Goal: Check status: Check status

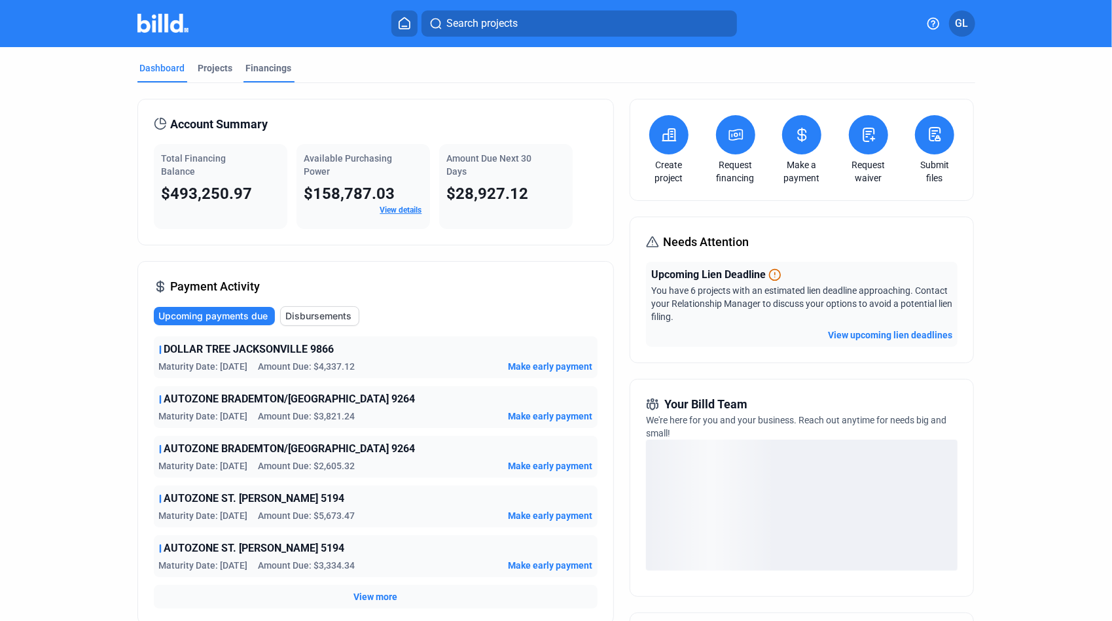
click at [250, 67] on div "Financings" at bounding box center [269, 68] width 46 height 13
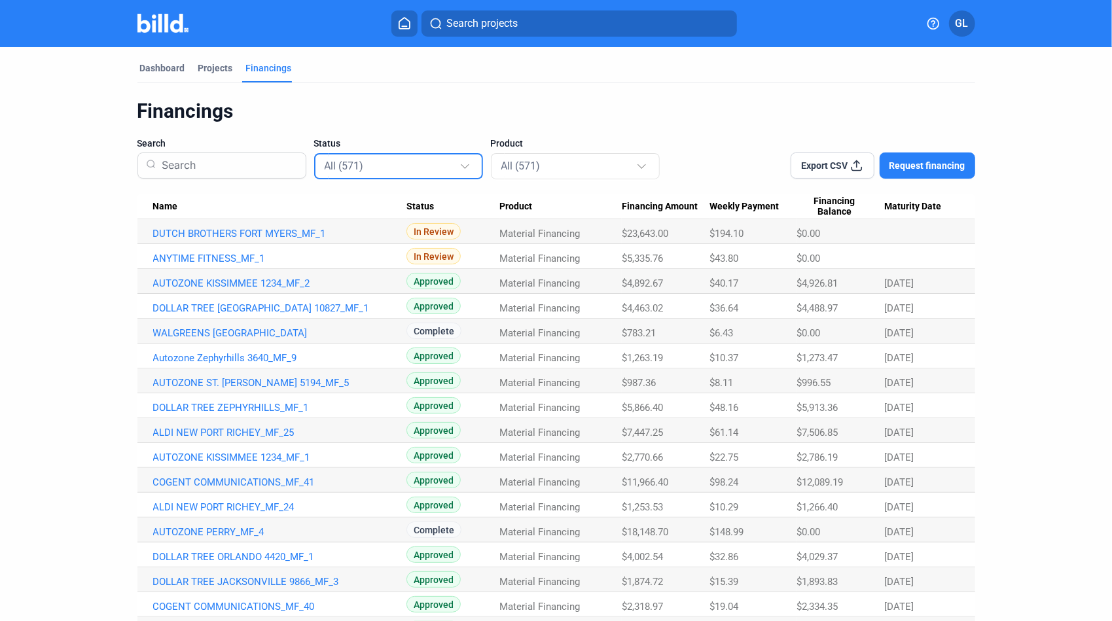
click at [370, 173] on div "All (571)" at bounding box center [399, 166] width 149 height 26
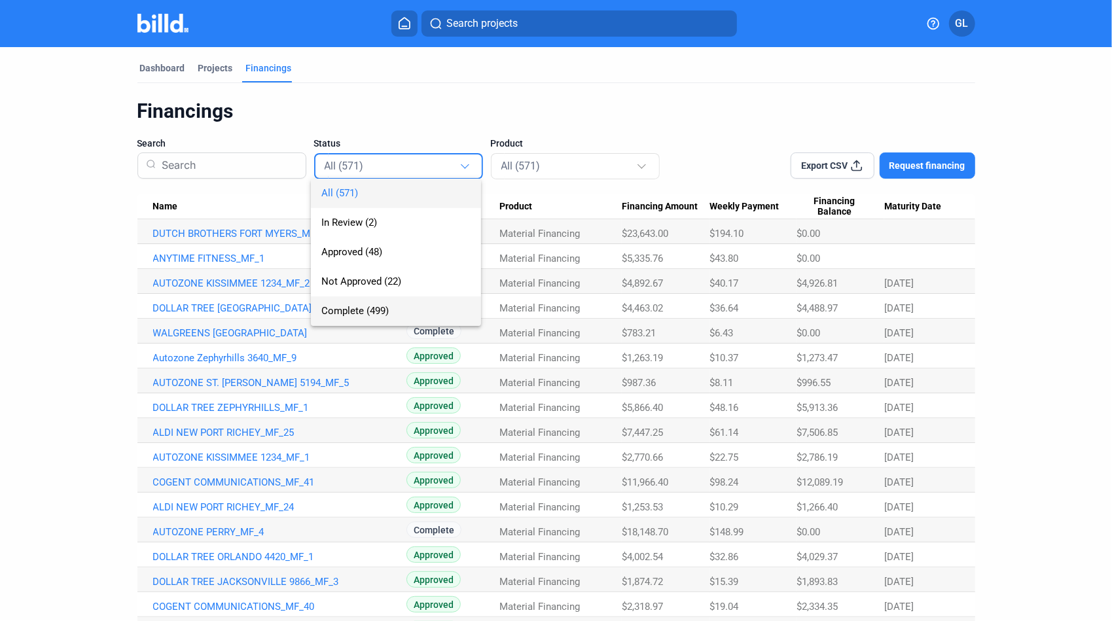
drag, startPoint x: 362, startPoint y: 313, endPoint x: 368, endPoint y: 317, distance: 7.1
click at [362, 313] on span "Complete (499)" at bounding box center [354, 311] width 67 height 12
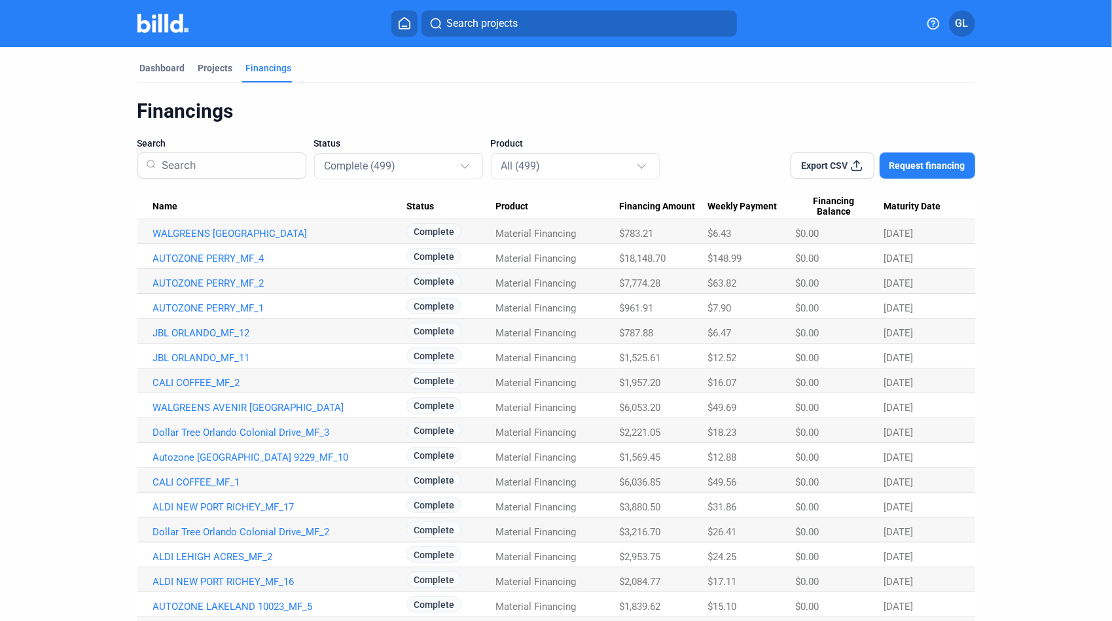
click at [361, 139] on div "Status Complete (499)" at bounding box center [398, 158] width 169 height 42
click at [361, 161] on mat-select-trigger "Complete (499)" at bounding box center [360, 166] width 71 height 12
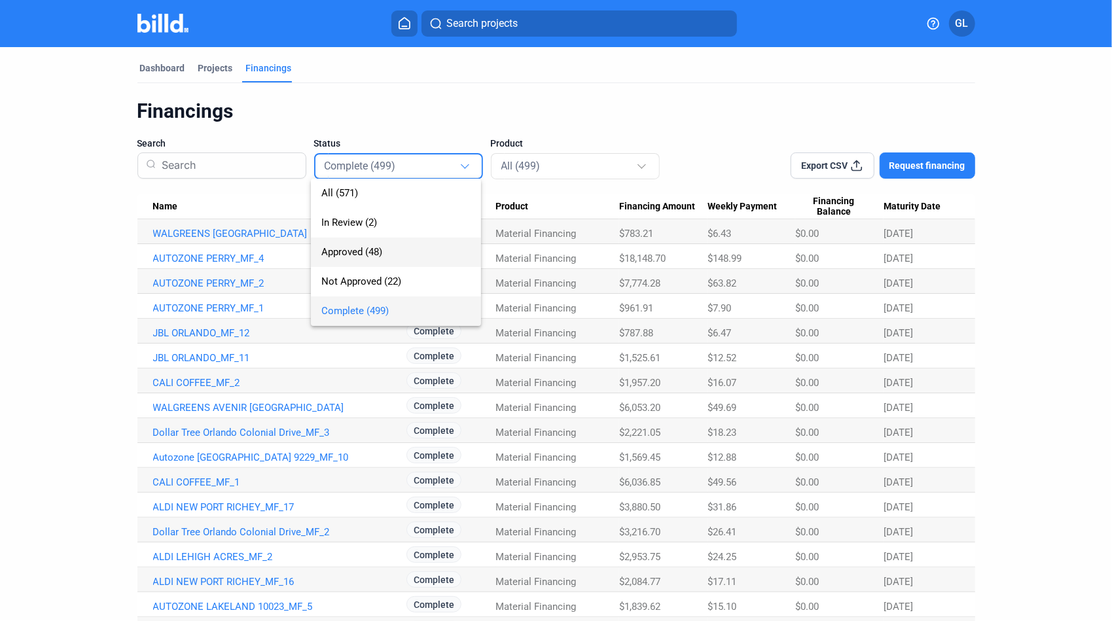
click at [371, 255] on span "Approved (48)" at bounding box center [351, 252] width 61 height 12
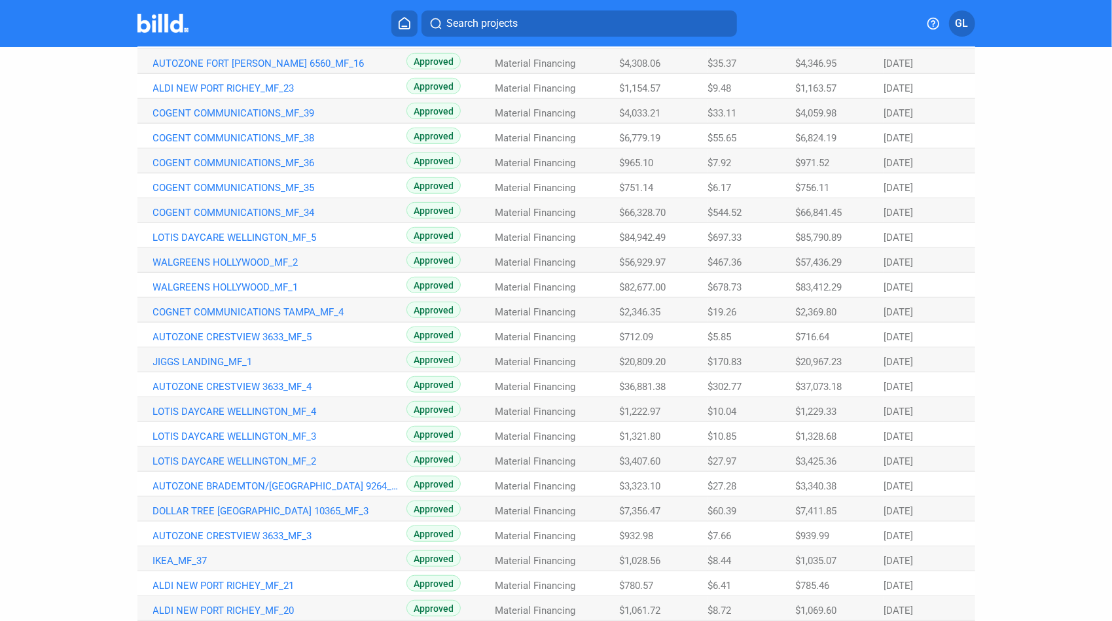
scroll to position [659, 0]
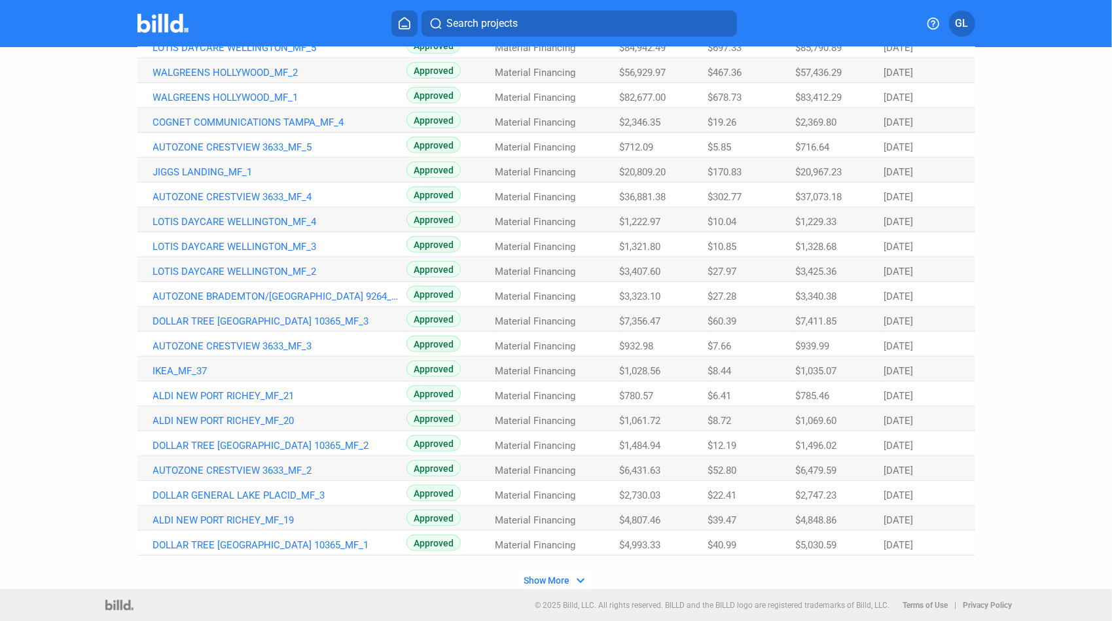
click at [584, 582] on mat-icon "expand_more" at bounding box center [581, 581] width 16 height 16
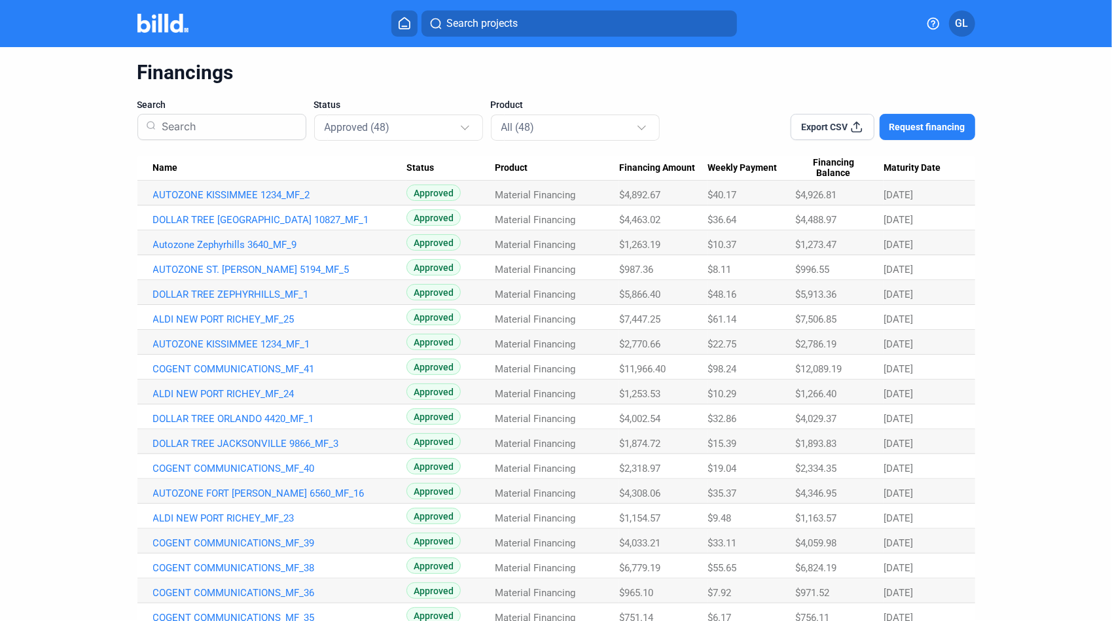
scroll to position [0, 0]
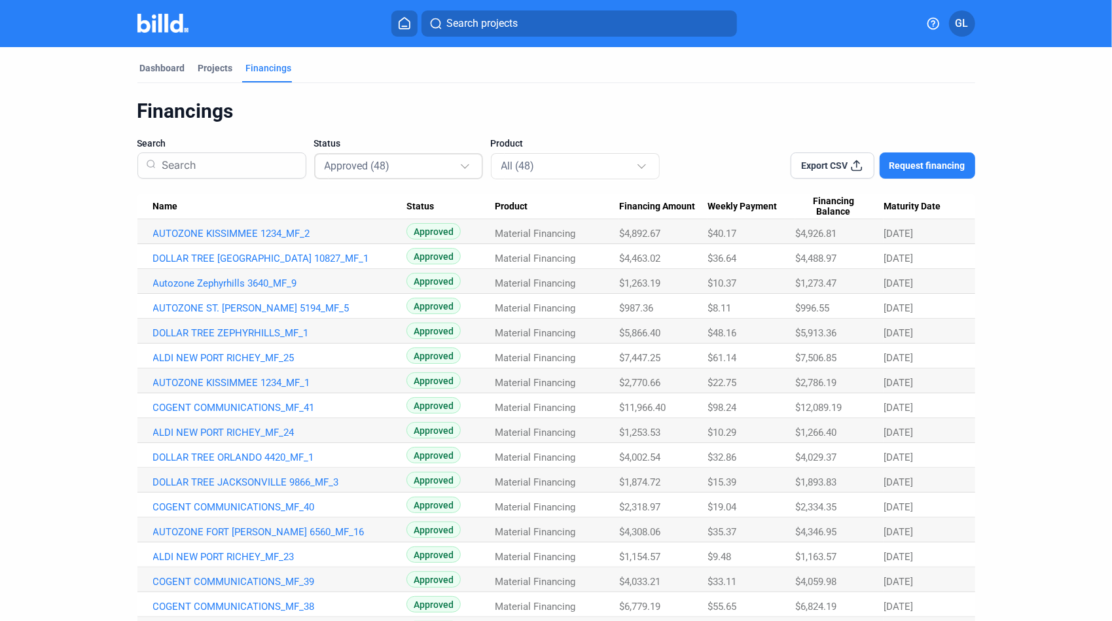
click at [406, 166] on div "Approved (48)" at bounding box center [392, 165] width 135 height 17
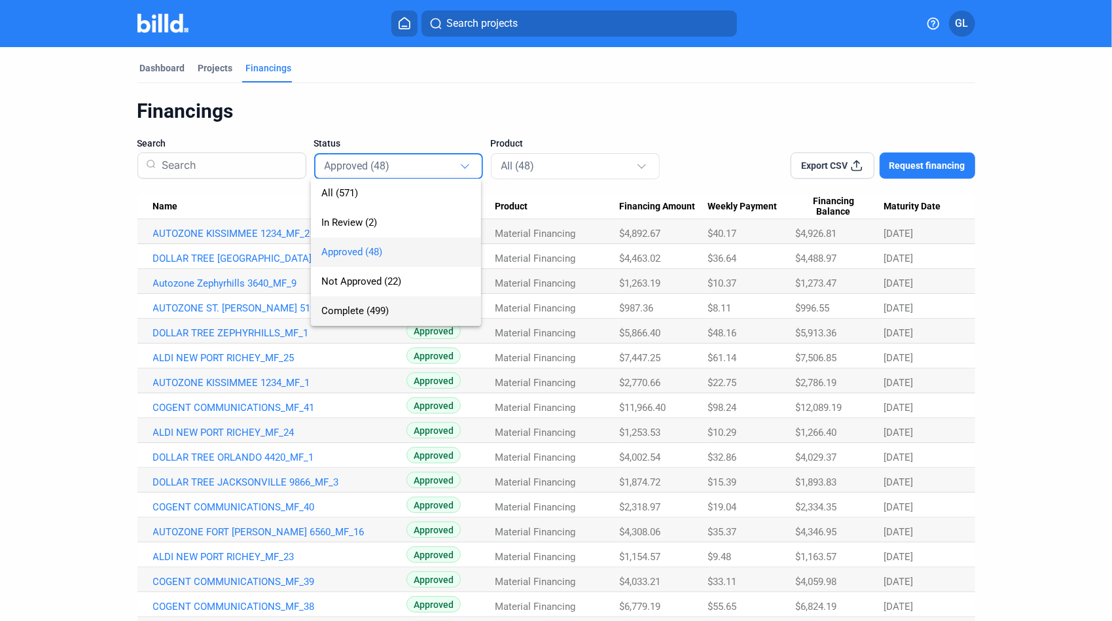
click at [361, 314] on span "Complete (499)" at bounding box center [354, 311] width 67 height 12
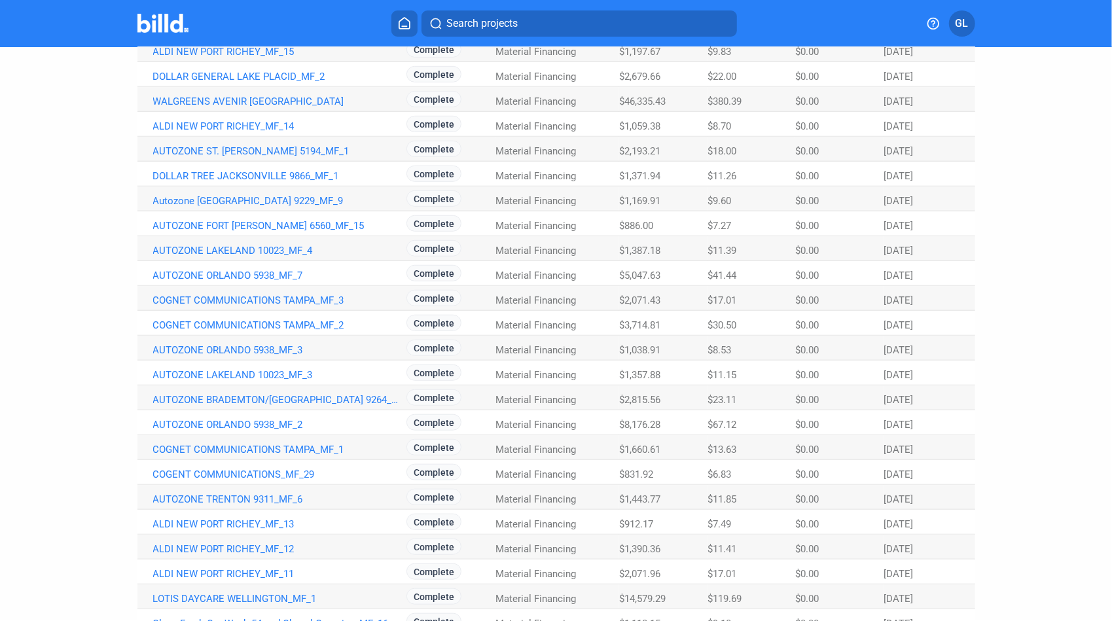
scroll to position [458, 0]
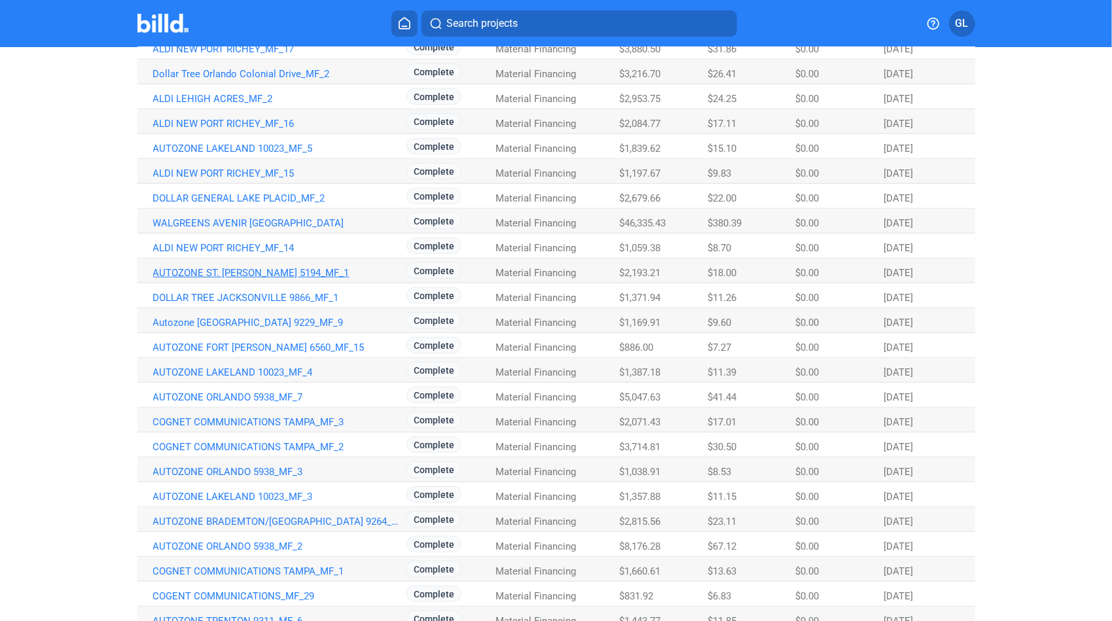
click at [272, 274] on link "AUTOZONE ST. [PERSON_NAME] 5194_MF_1" at bounding box center [279, 273] width 253 height 12
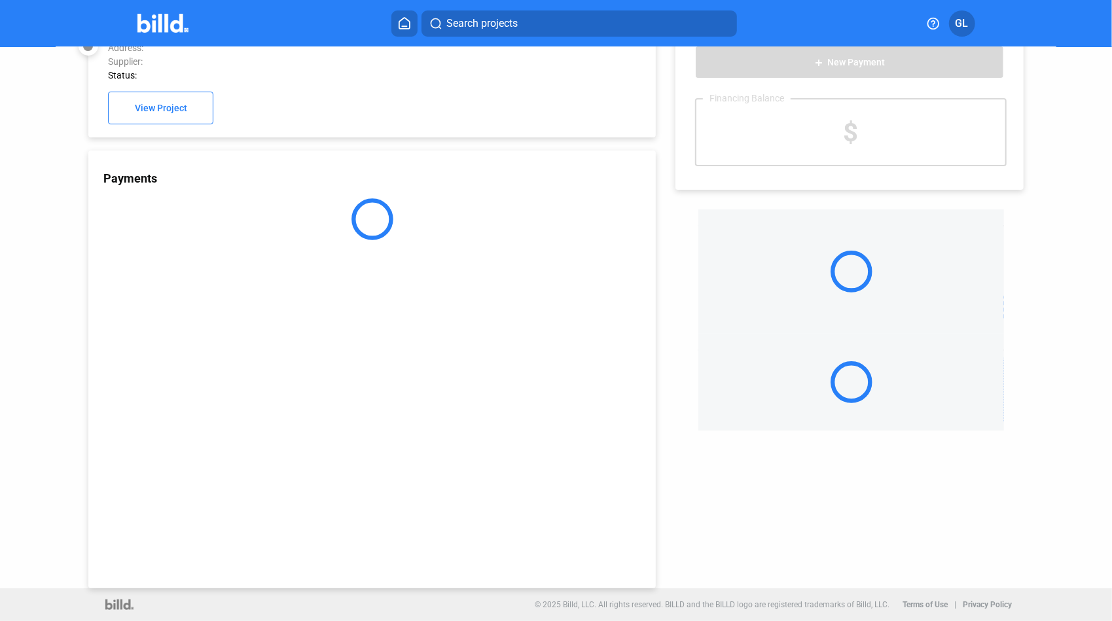
scroll to position [35, 0]
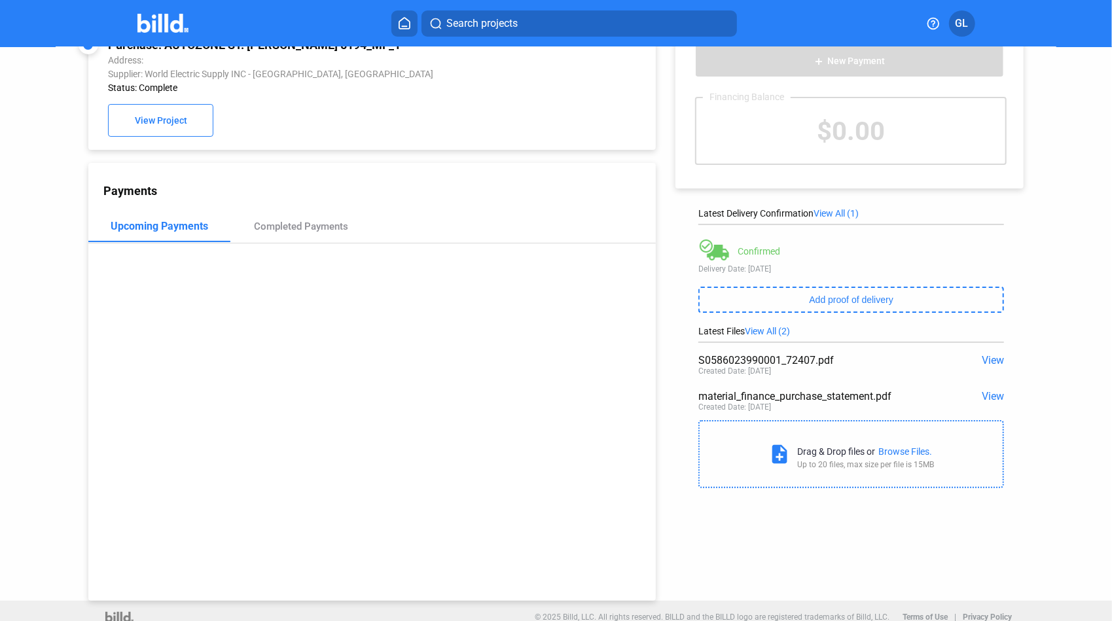
click at [988, 361] on span "View" at bounding box center [993, 360] width 22 height 12
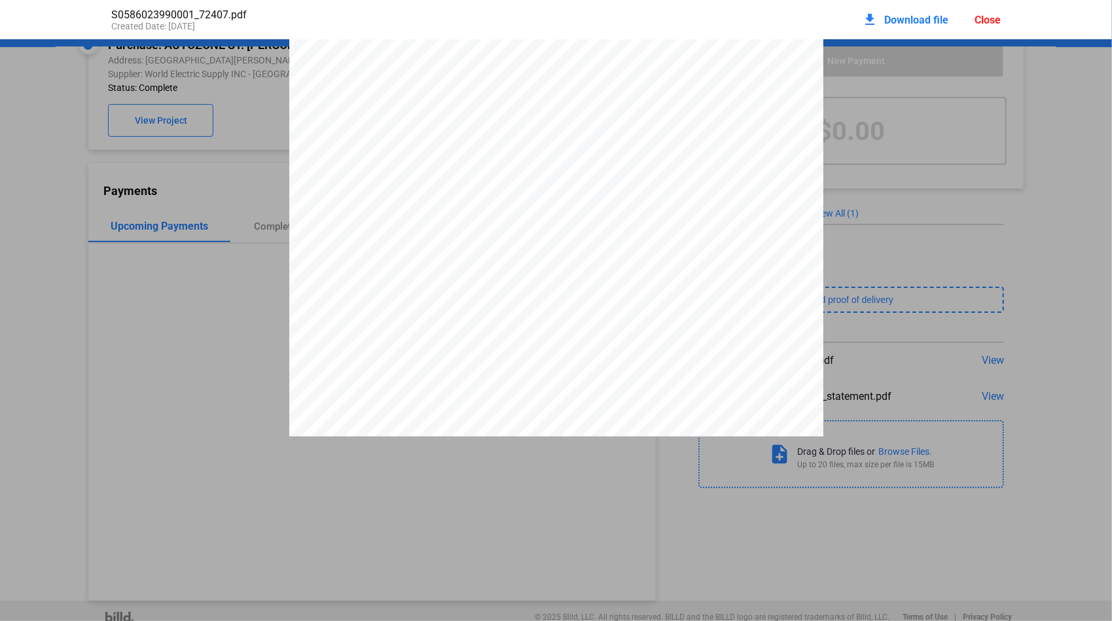
scroll to position [0, 0]
click at [996, 24] on div "Close" at bounding box center [988, 20] width 26 height 12
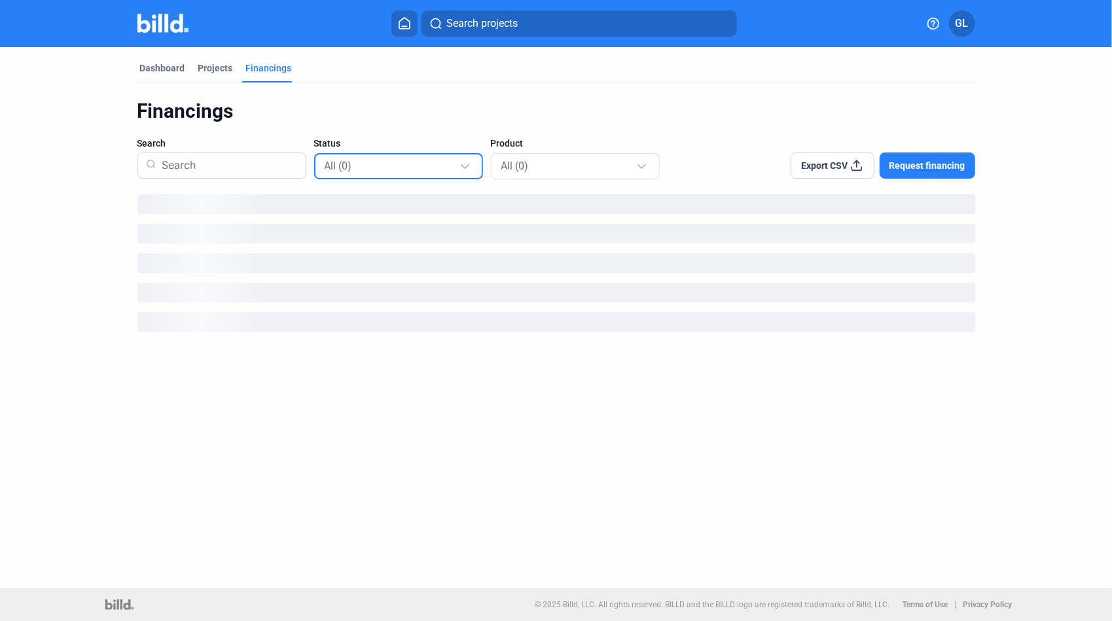
click at [411, 169] on div "All (0)" at bounding box center [392, 165] width 135 height 17
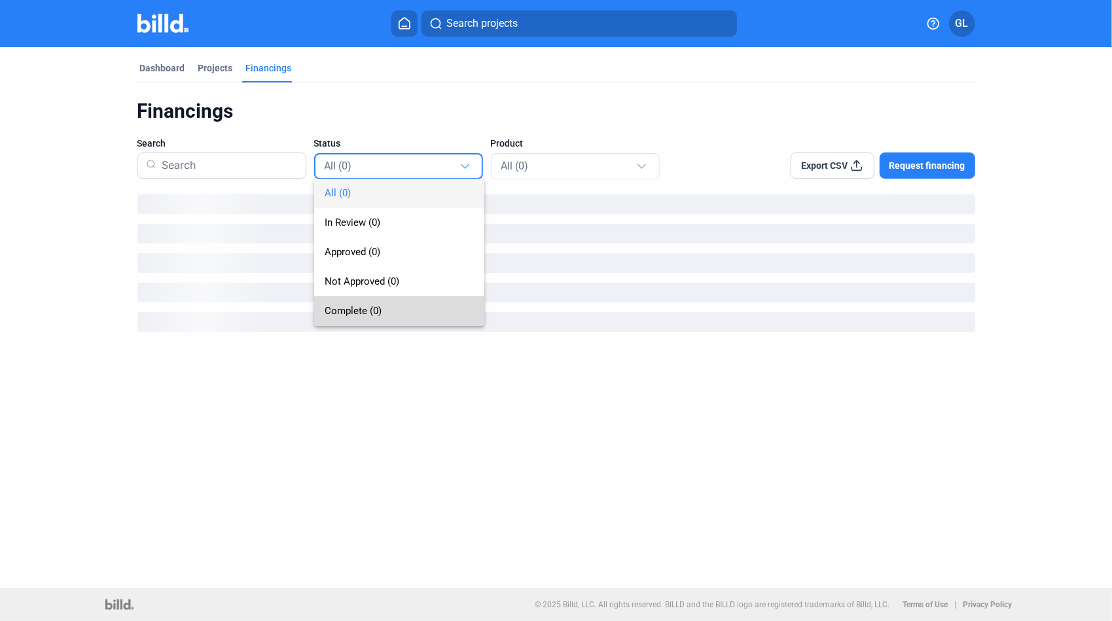
click at [380, 314] on span "Complete (0)" at bounding box center [353, 311] width 57 height 12
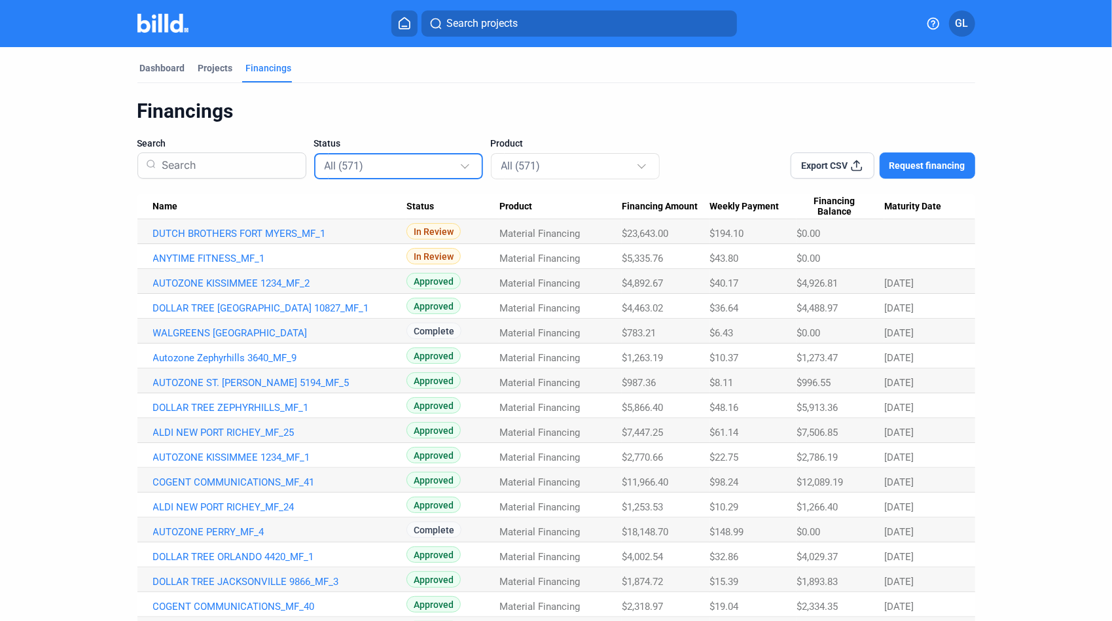
click at [449, 158] on div "All (571)" at bounding box center [399, 166] width 149 height 26
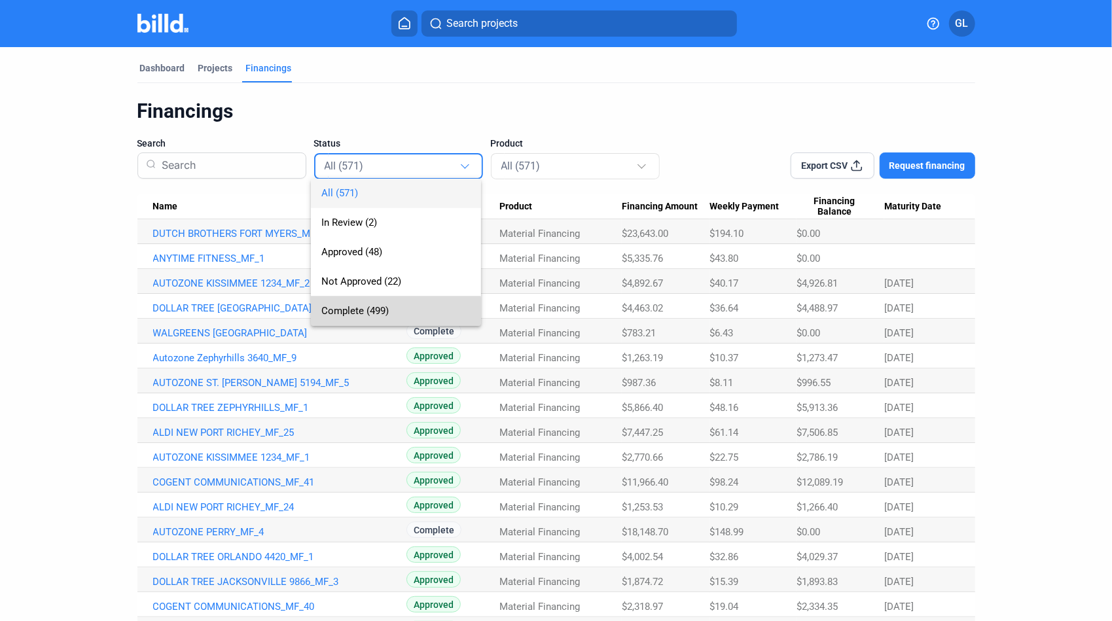
click at [368, 314] on span "Complete (499)" at bounding box center [354, 311] width 67 height 12
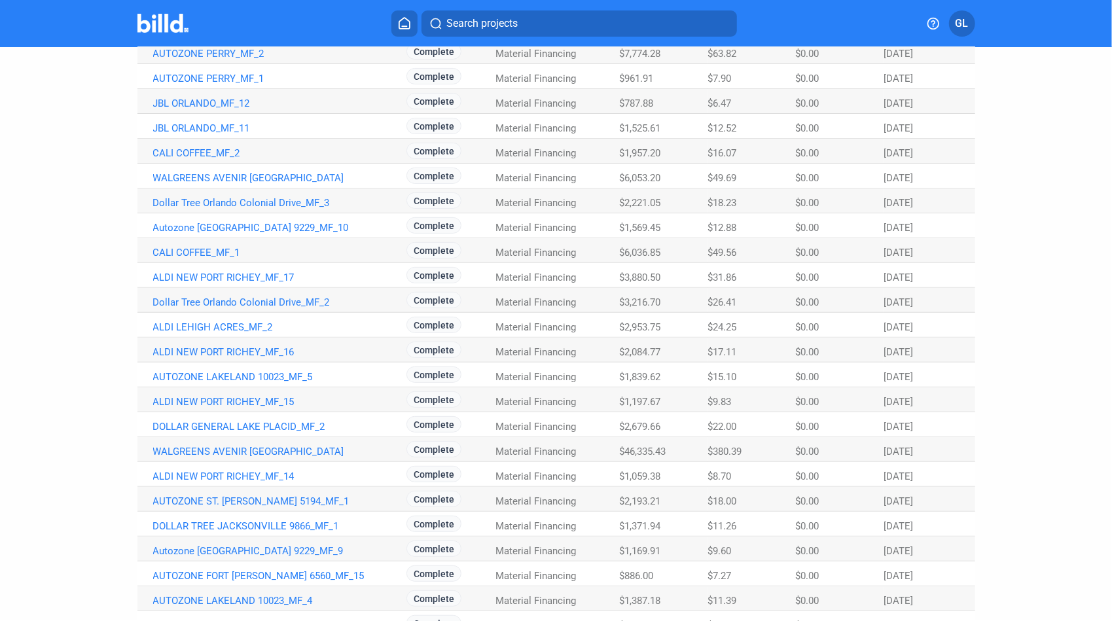
scroll to position [262, 0]
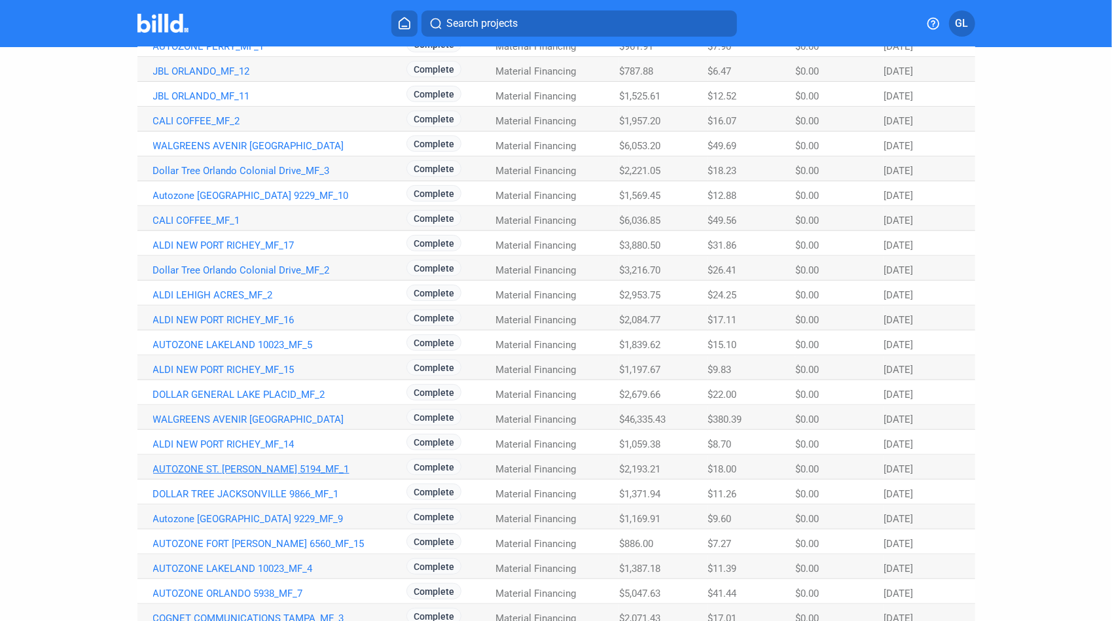
click at [282, 469] on link "AUTOZONE ST. [PERSON_NAME] 5194_MF_1" at bounding box center [279, 470] width 253 height 12
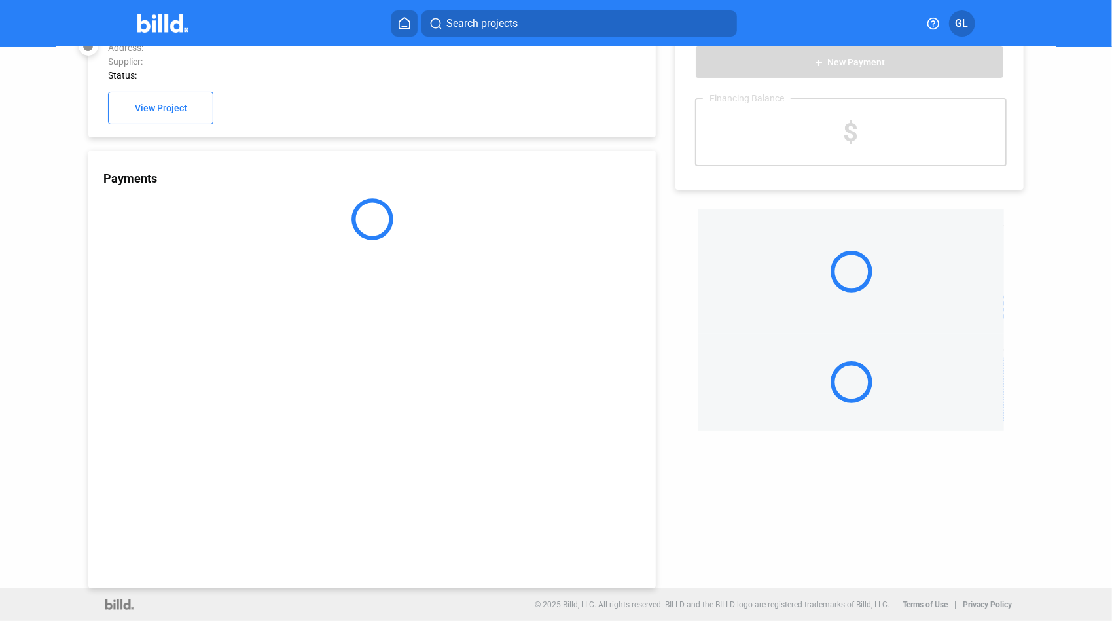
scroll to position [35, 0]
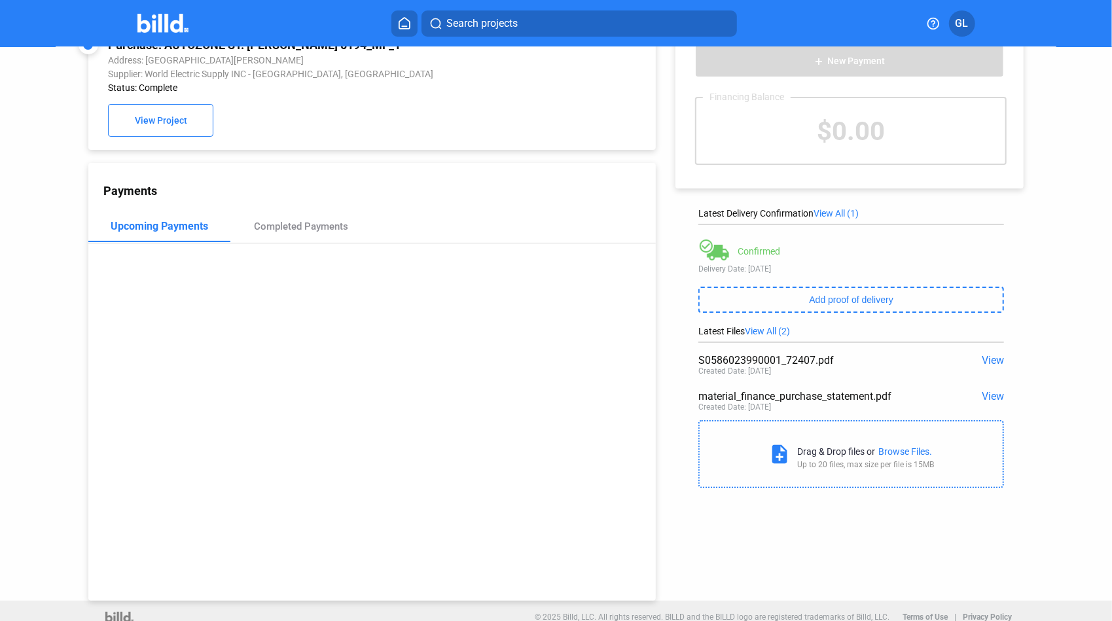
click at [990, 361] on span "View" at bounding box center [993, 360] width 22 height 12
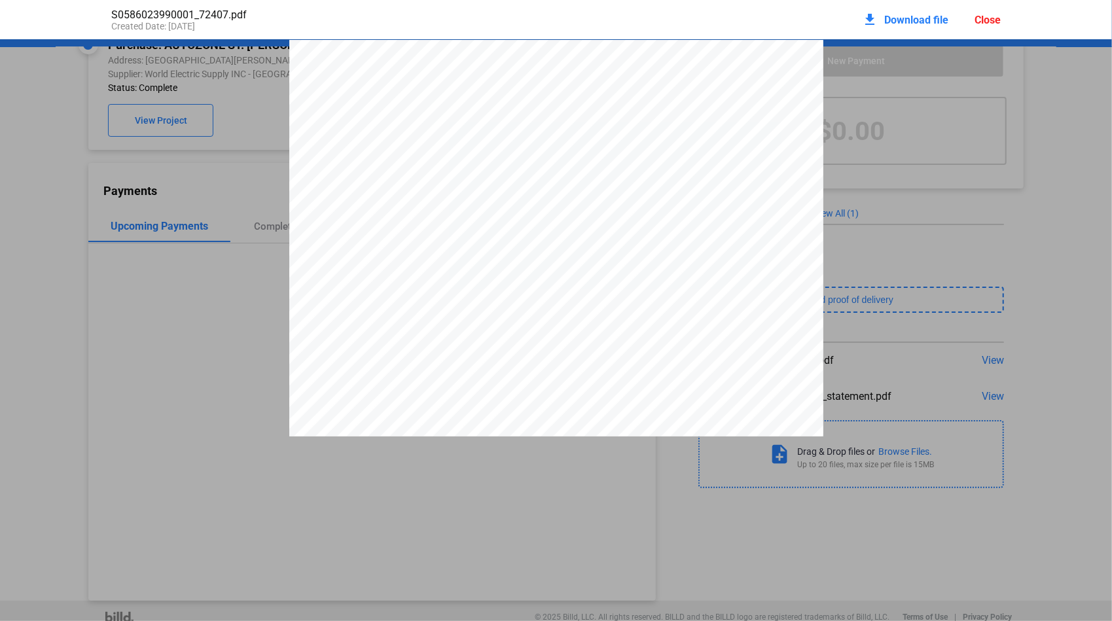
scroll to position [7, 0]
drag, startPoint x: 724, startPoint y: 111, endPoint x: 782, endPoint y: 112, distance: 58.3
click at [782, 112] on span "S058602399" at bounding box center [760, 106] width 69 height 10
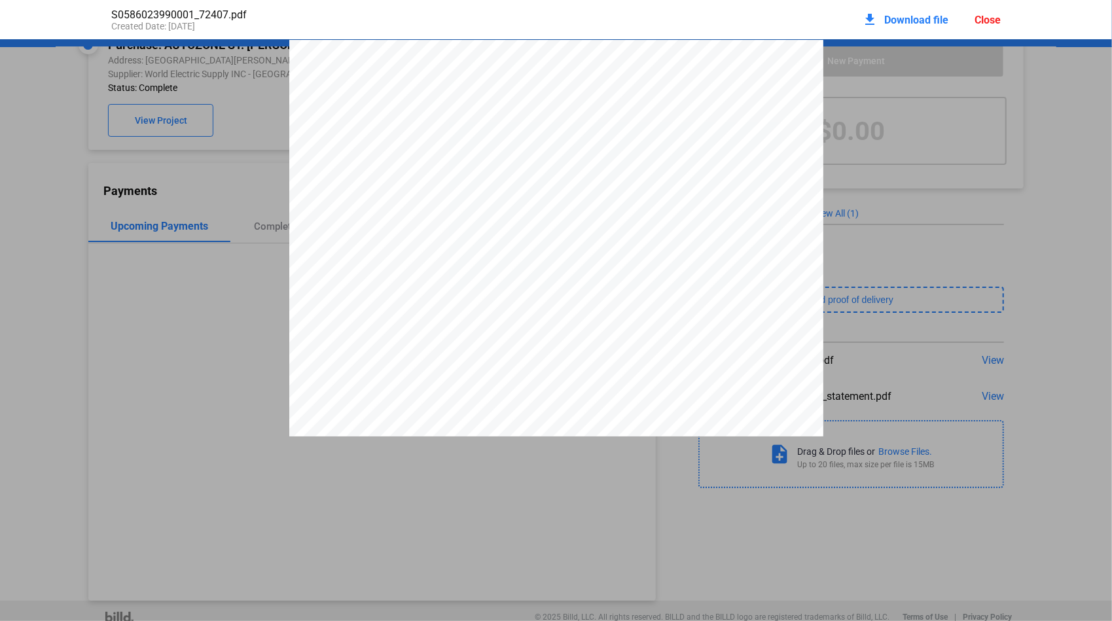
click at [990, 21] on div "Close" at bounding box center [988, 20] width 26 height 12
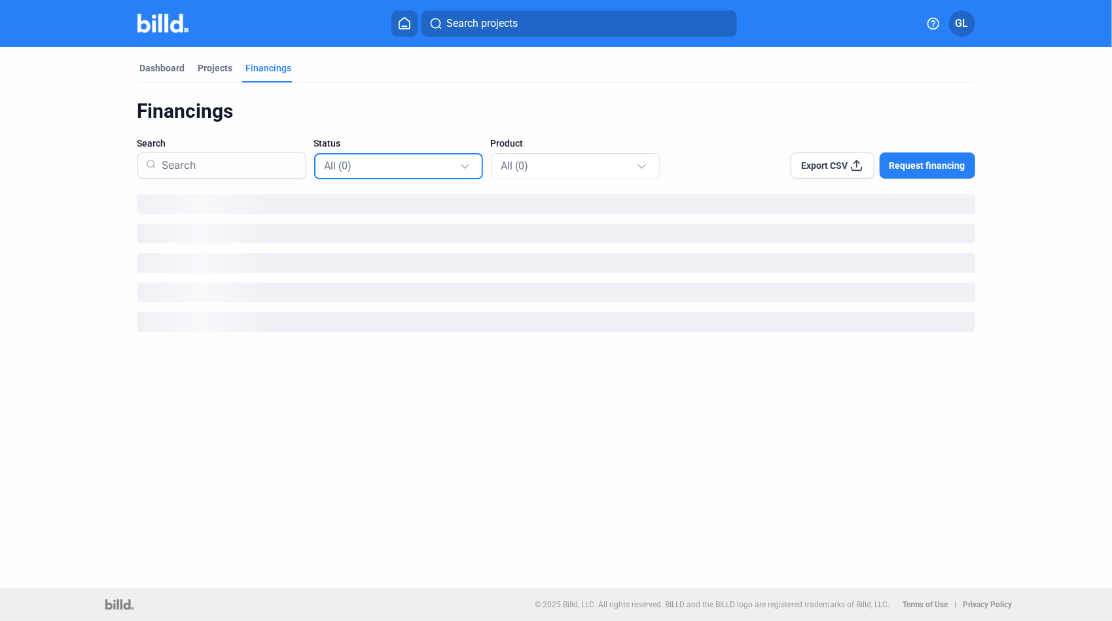
click at [422, 168] on div "All (0)" at bounding box center [392, 165] width 135 height 17
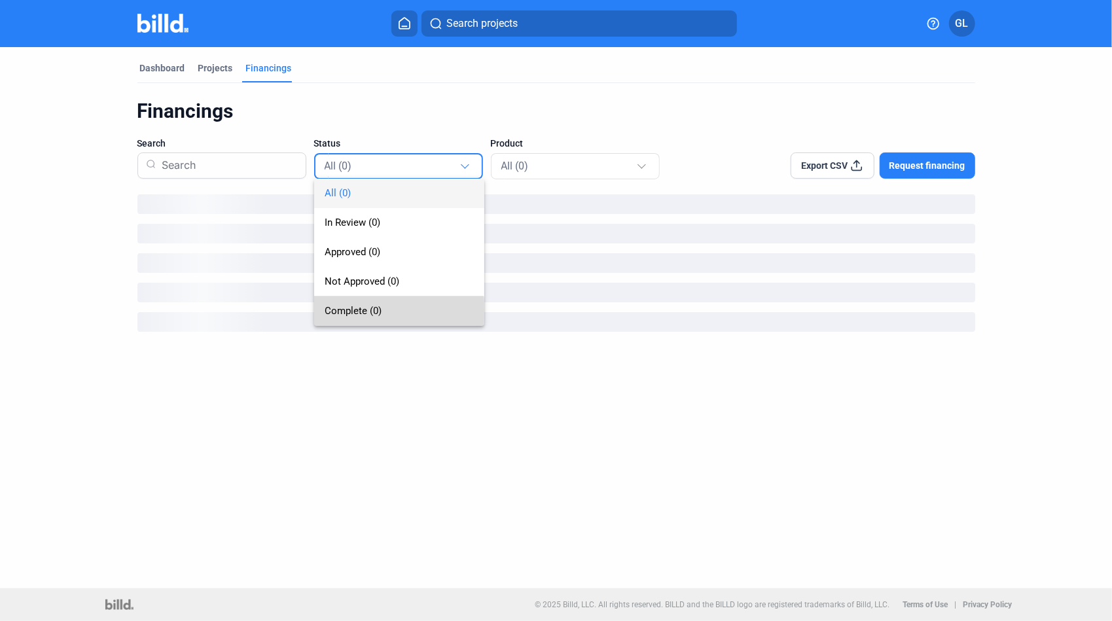
click at [369, 312] on span "Complete (0)" at bounding box center [353, 311] width 57 height 12
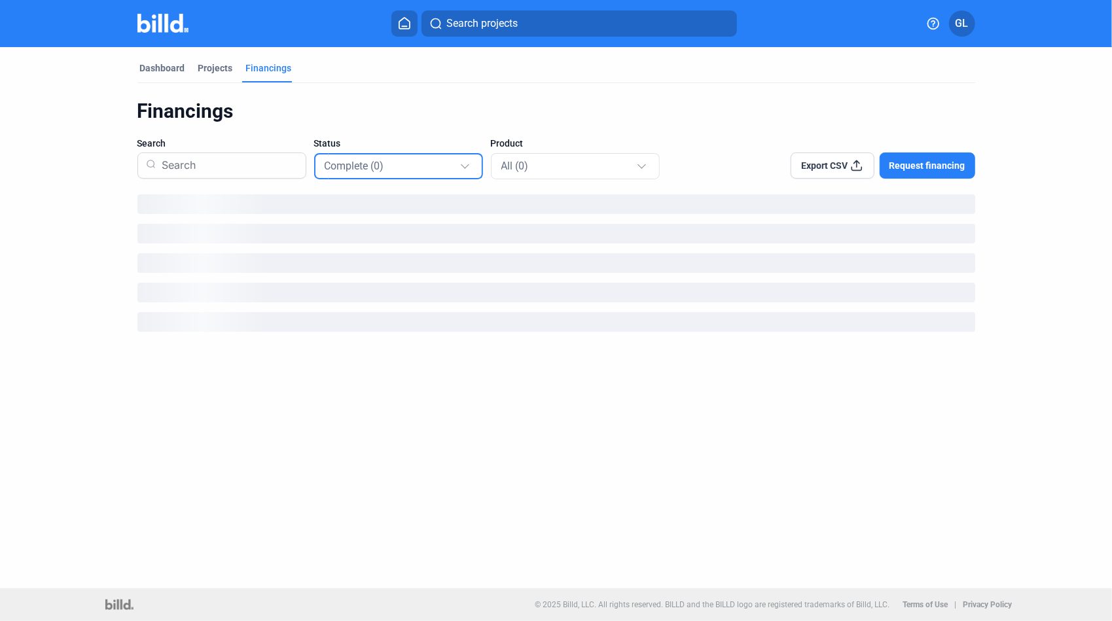
click at [368, 173] on div "Complete (0)" at bounding box center [392, 165] width 135 height 17
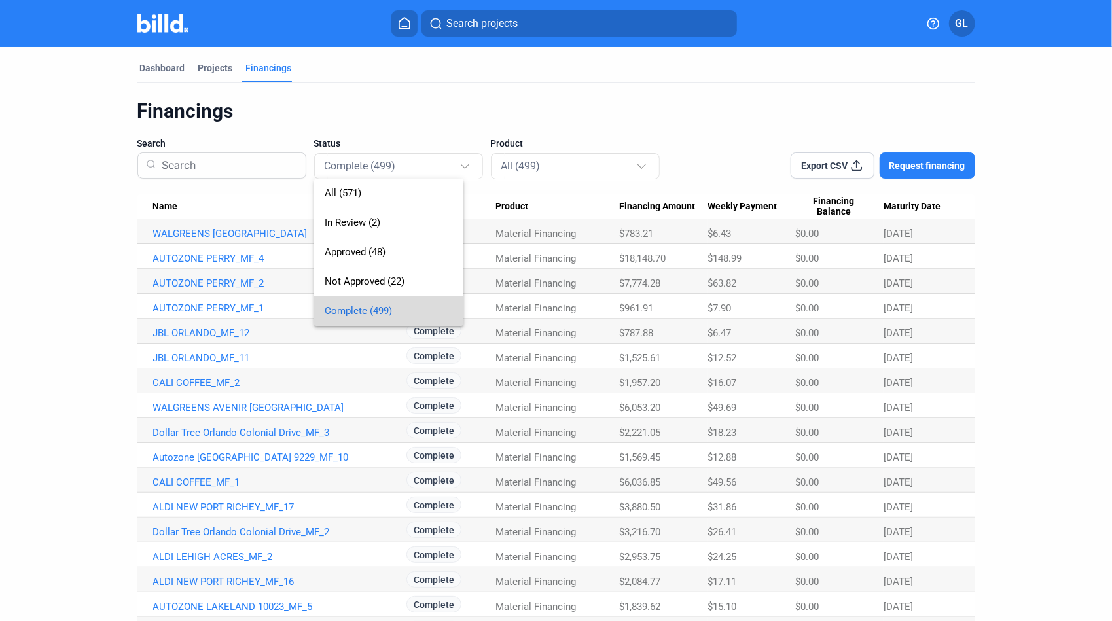
click at [191, 162] on input at bounding box center [226, 166] width 141 height 34
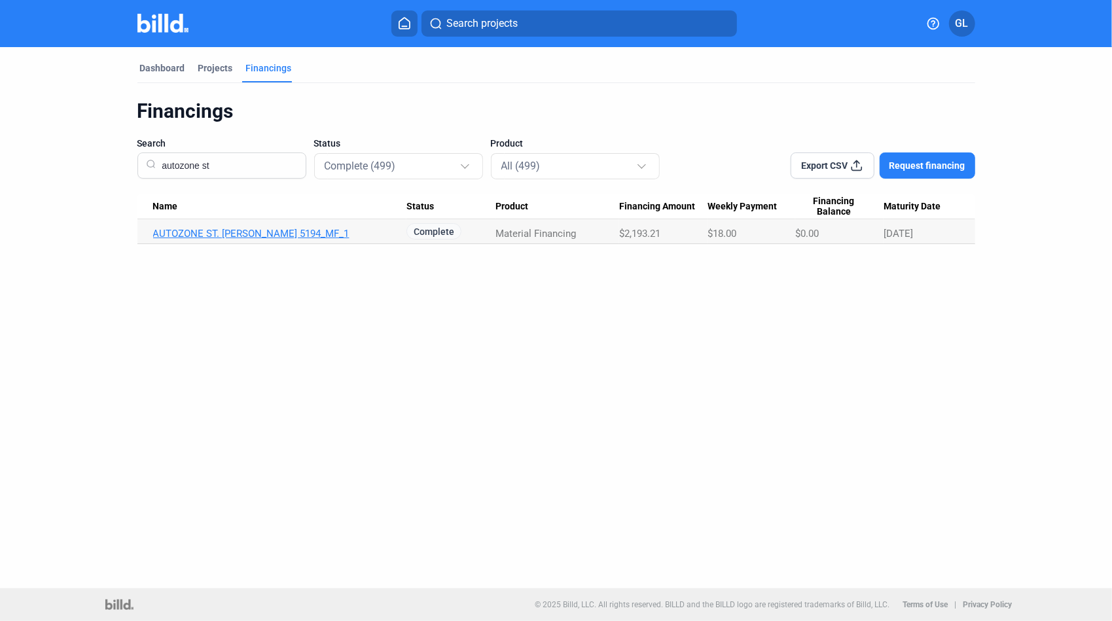
type input "autozone st"
click at [262, 236] on link "AUTOZONE ST. [PERSON_NAME] 5194_MF_1" at bounding box center [279, 234] width 253 height 12
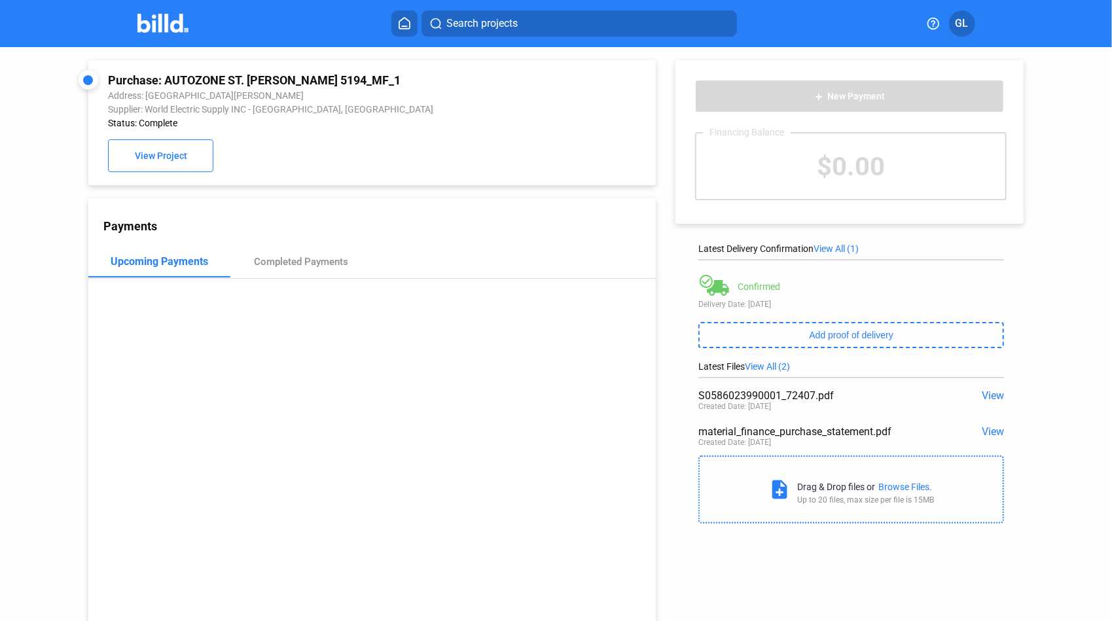
click at [987, 395] on span "View" at bounding box center [993, 396] width 22 height 12
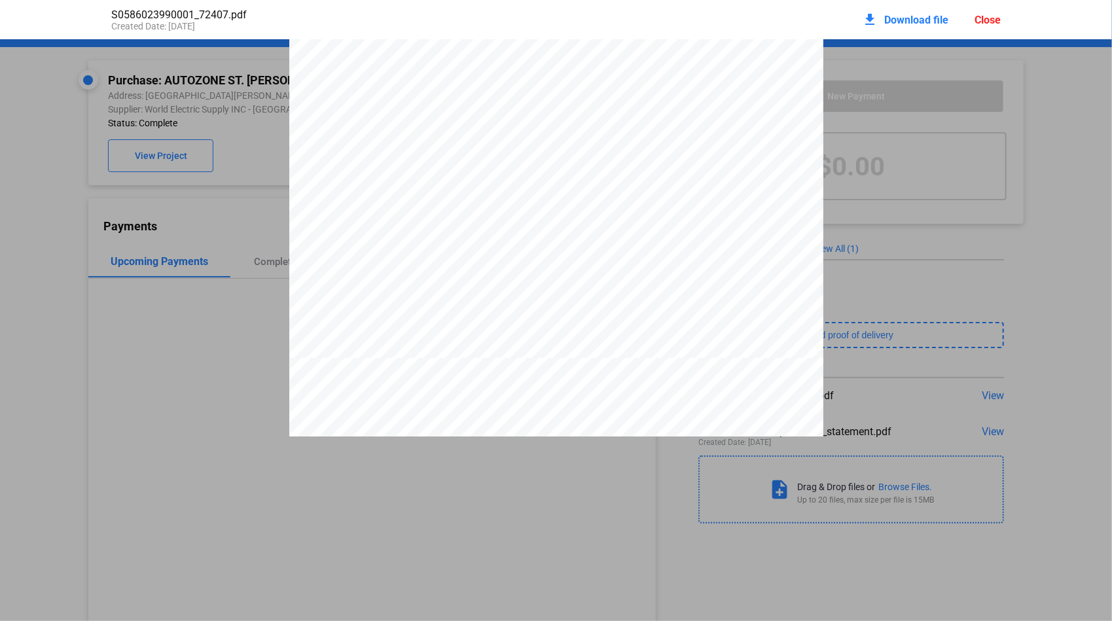
scroll to position [1054, 0]
